Goal: Connect with others: Connect with others

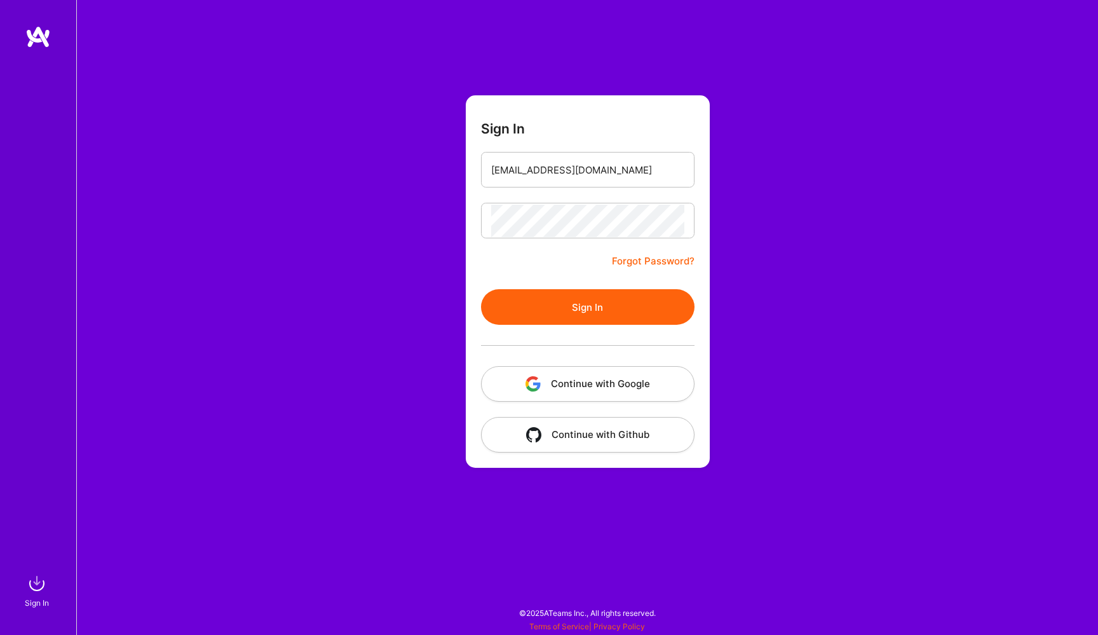
click at [602, 306] on button "Sign In" at bounding box center [588, 307] width 214 height 36
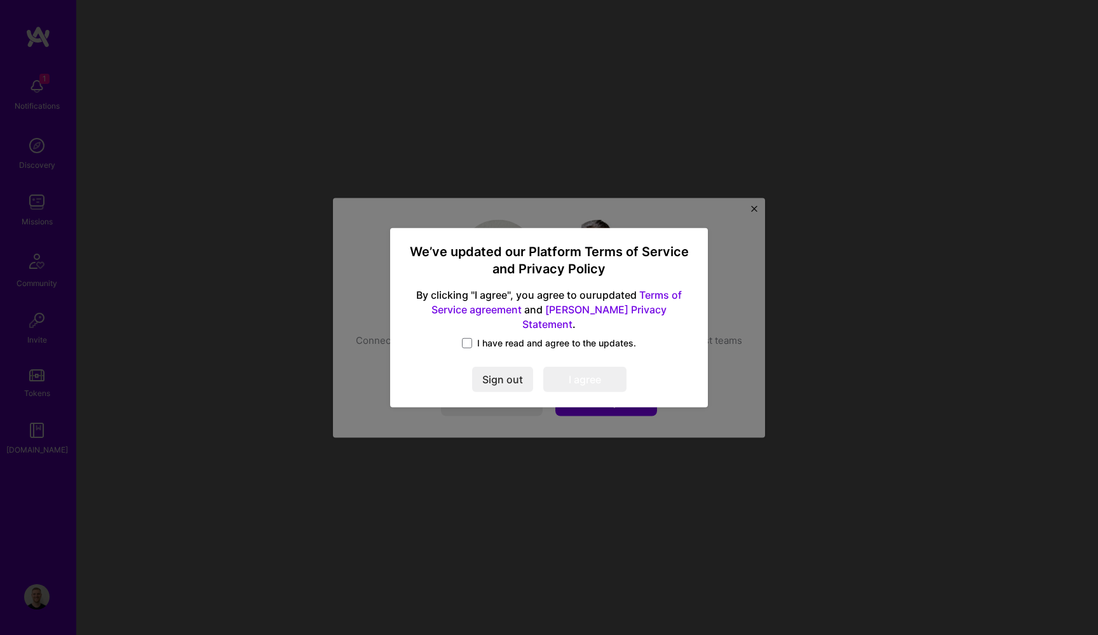
click at [497, 337] on span "I have read and agree to the updates." at bounding box center [556, 343] width 159 height 13
click at [0, 0] on input "I have read and agree to the updates." at bounding box center [0, 0] width 0 height 0
click at [616, 372] on button "I agree" at bounding box center [584, 379] width 83 height 25
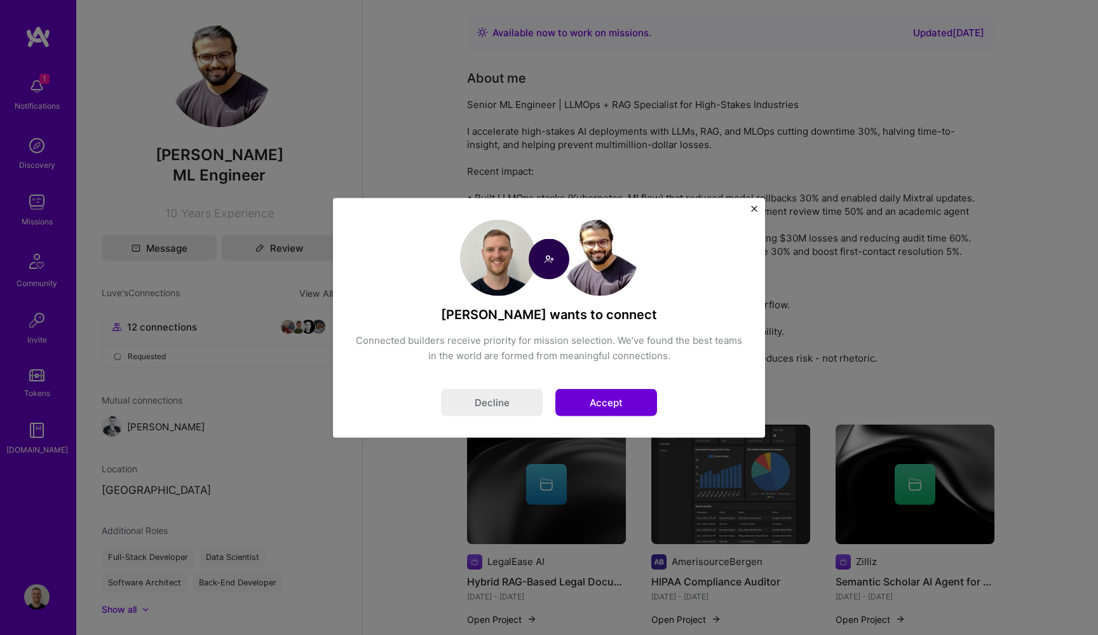
click at [611, 396] on button "Accept" at bounding box center [606, 401] width 102 height 27
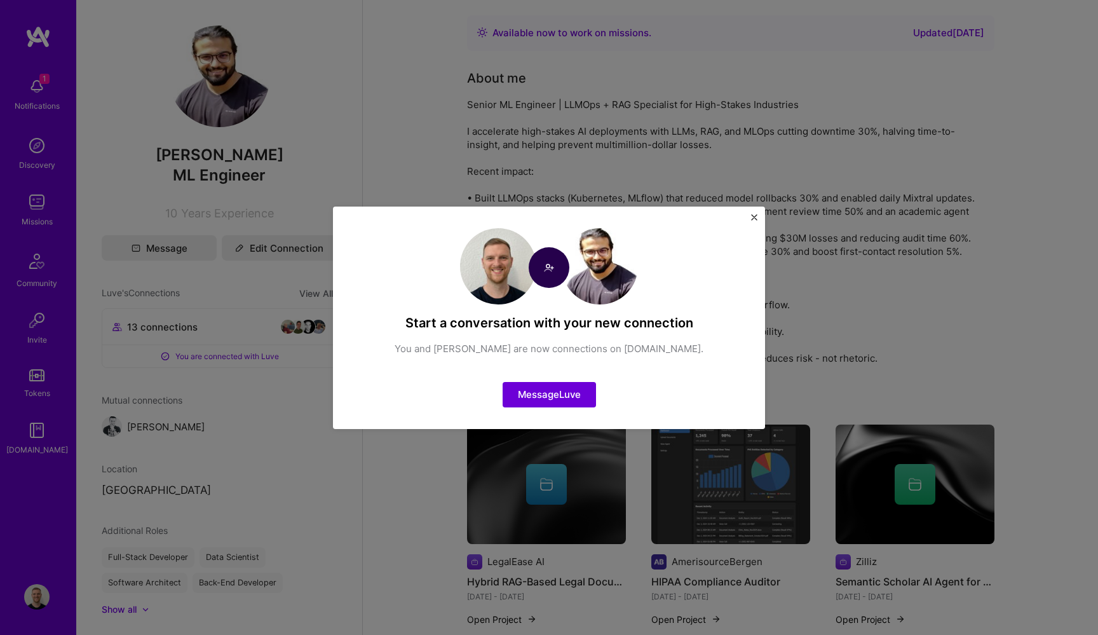
click at [754, 214] on img "Close" at bounding box center [754, 217] width 6 height 6
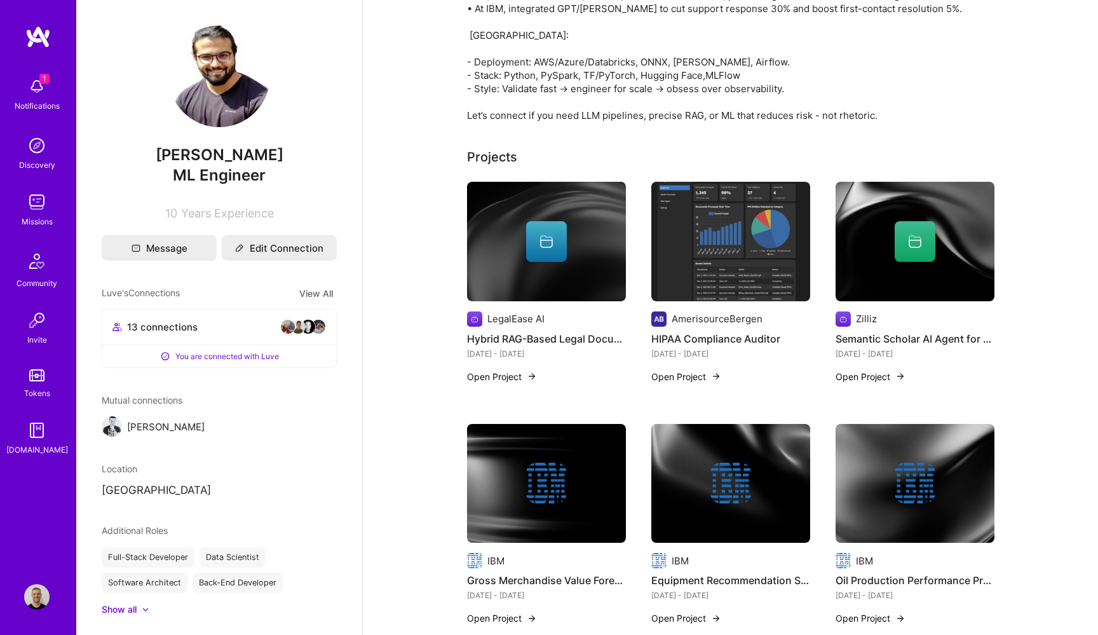
scroll to position [243, 0]
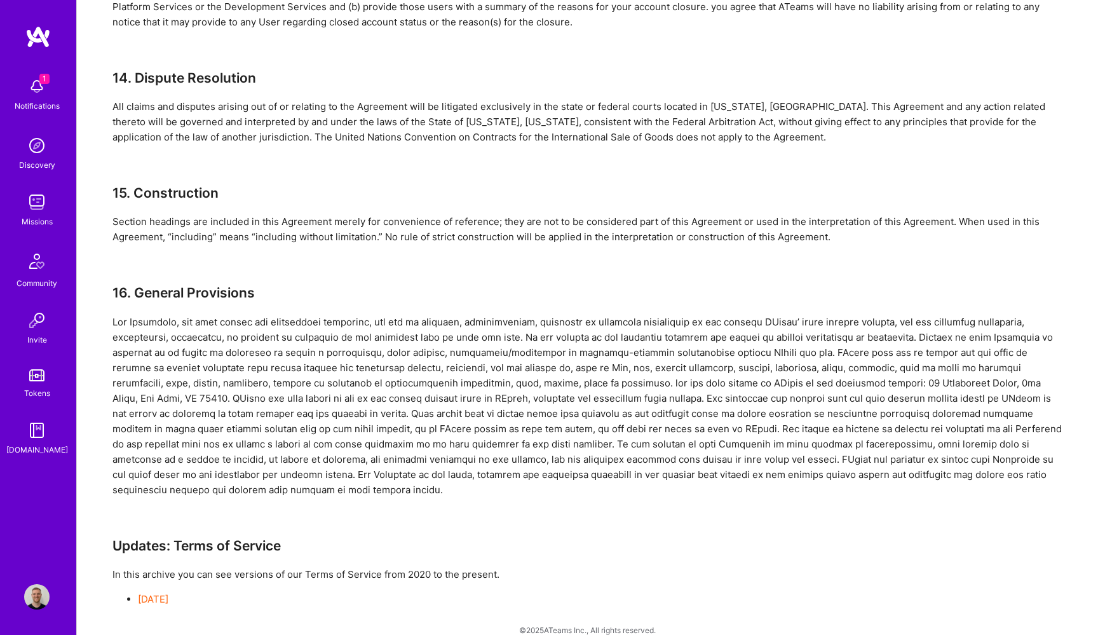
scroll to position [3305, 0]
